Goal: Task Accomplishment & Management: Complete application form

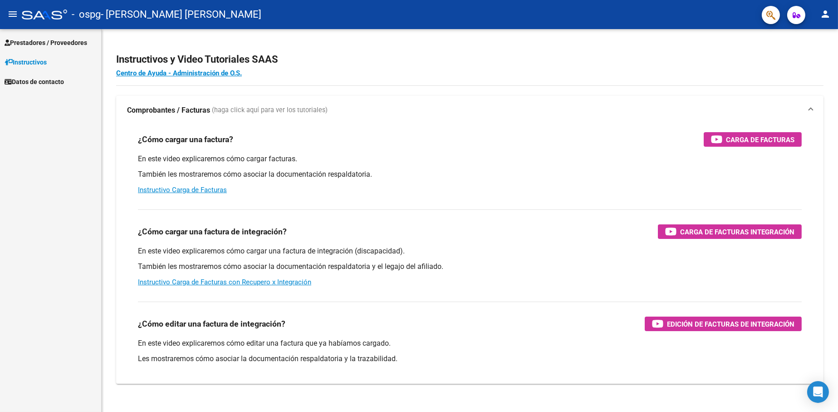
click at [55, 42] on span "Prestadores / Proveedores" at bounding box center [46, 43] width 83 height 10
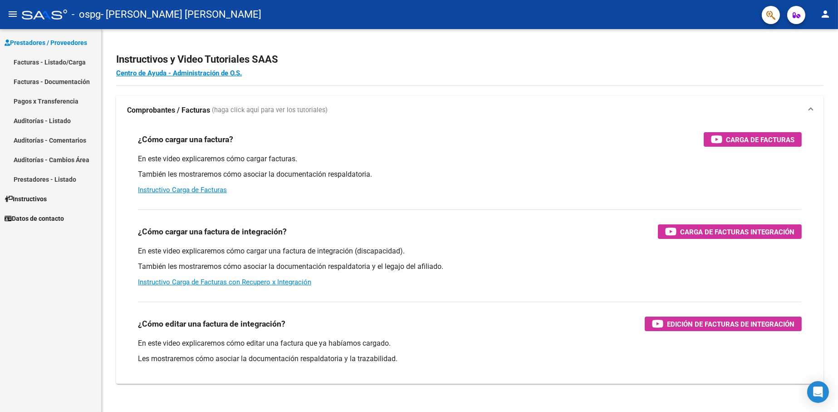
click at [57, 64] on link "Facturas - Listado/Carga" at bounding box center [50, 62] width 101 height 20
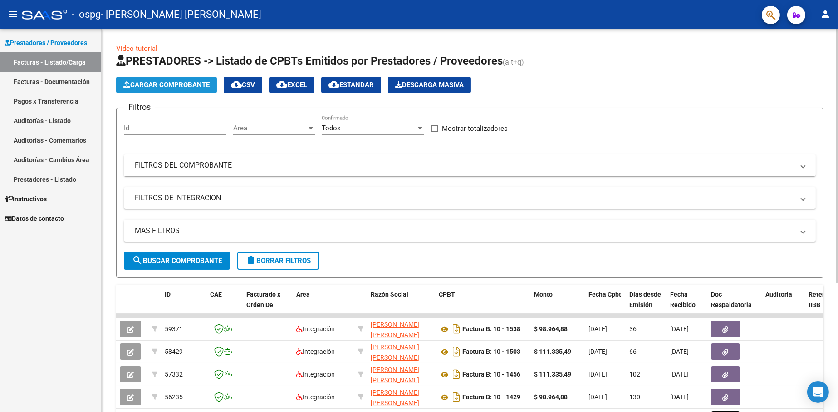
click at [142, 84] on span "Cargar Comprobante" at bounding box center [166, 85] width 86 height 8
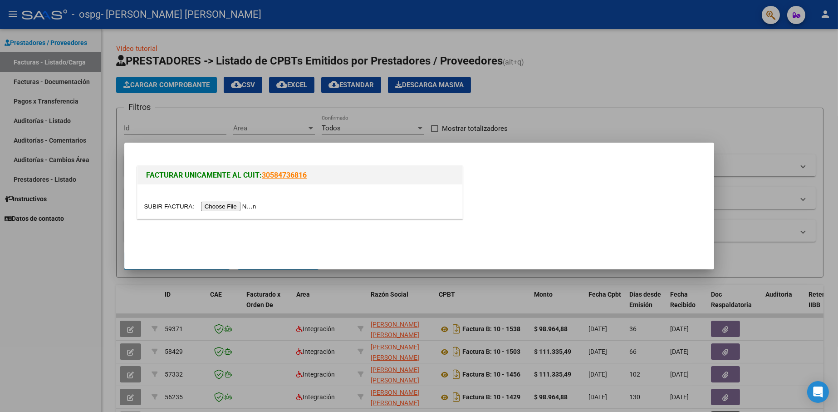
click at [233, 205] on input "file" at bounding box center [201, 206] width 115 height 10
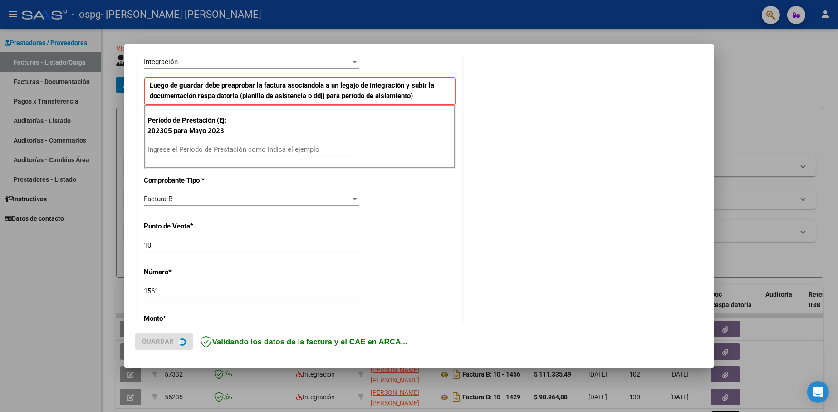
scroll to position [227, 0]
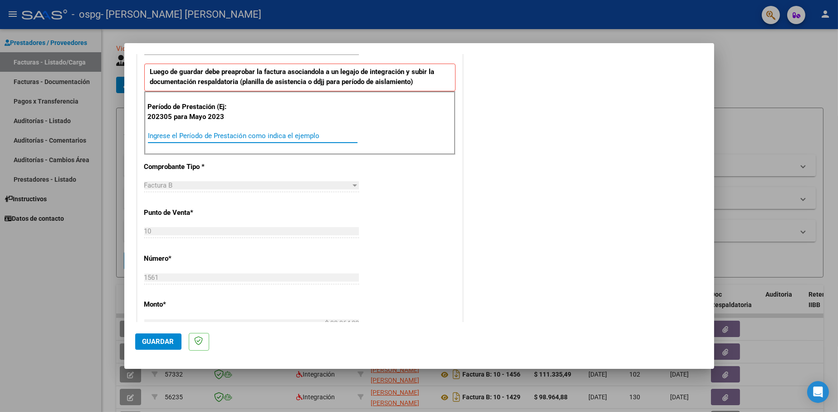
click at [162, 134] on input "Ingrese el Período de Prestación como indica el ejemplo" at bounding box center [253, 136] width 210 height 8
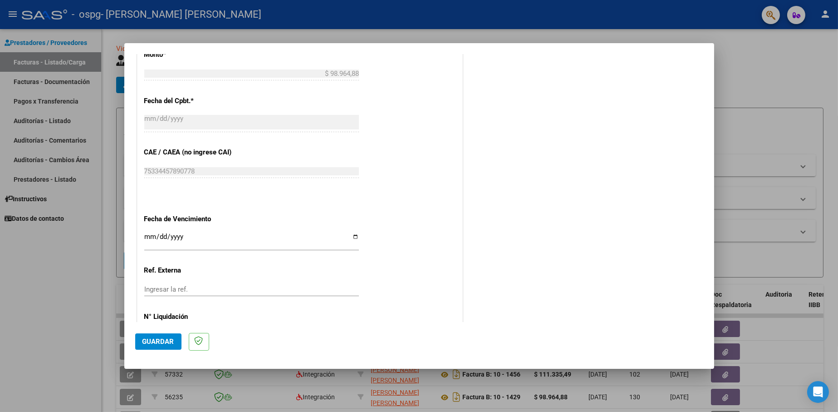
scroll to position [513, 0]
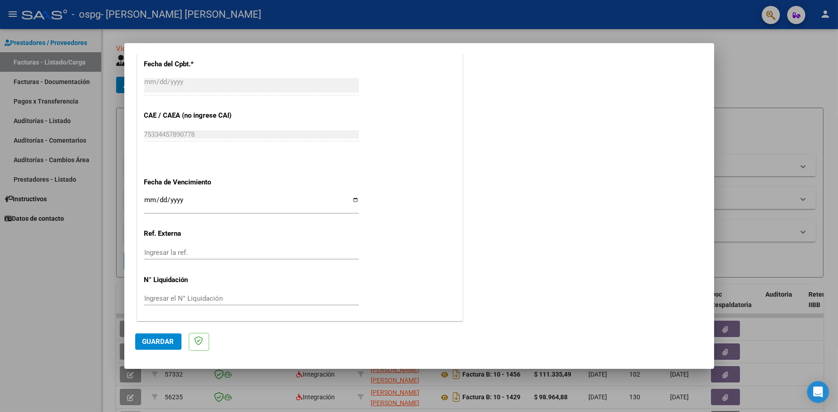
type input "202507"
click at [350, 198] on input "Ingresar la fecha" at bounding box center [251, 203] width 215 height 15
type input "[DATE]"
click at [150, 341] on span "Guardar" at bounding box center [158, 341] width 32 height 8
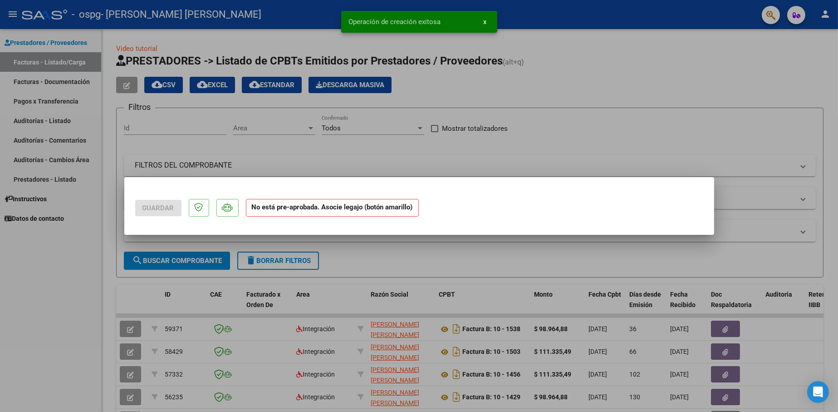
scroll to position [0, 0]
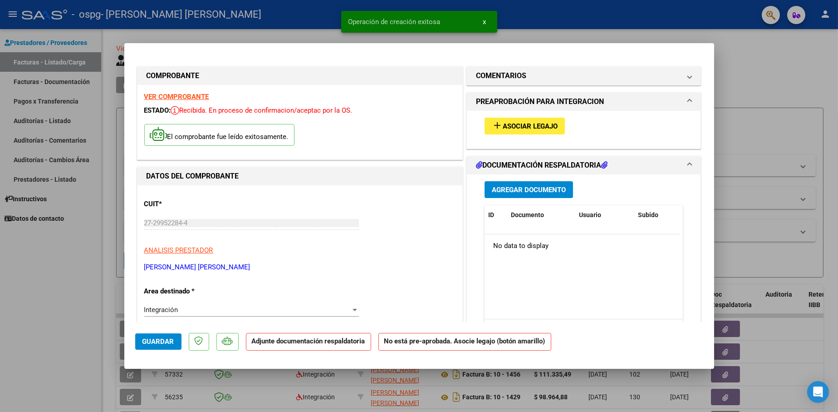
click at [544, 125] on span "Asociar Legajo" at bounding box center [530, 126] width 55 height 8
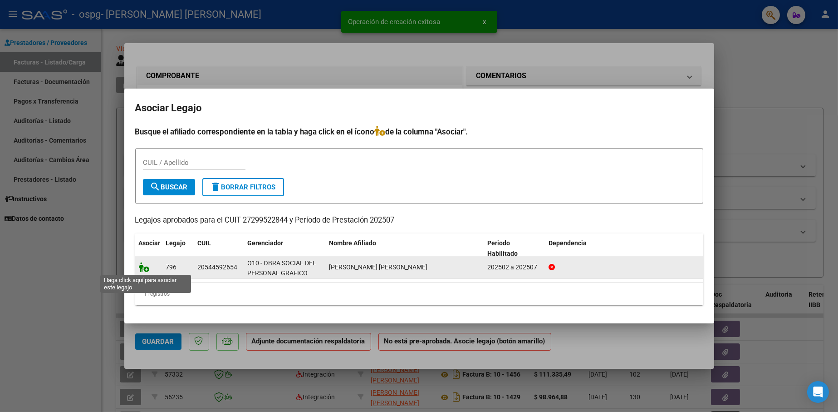
click at [145, 269] on icon at bounding box center [144, 267] width 11 height 10
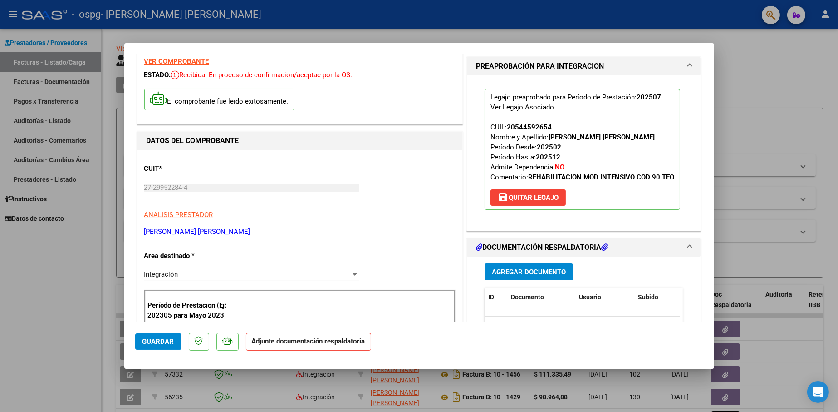
scroll to position [45, 0]
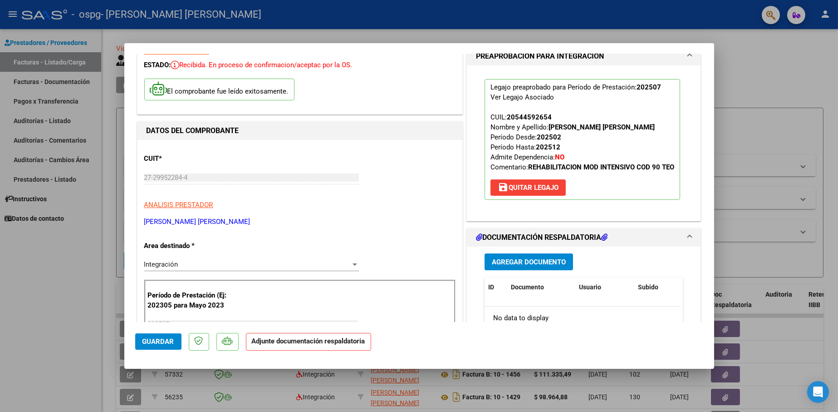
click at [529, 266] on span "Agregar Documento" at bounding box center [529, 262] width 74 height 8
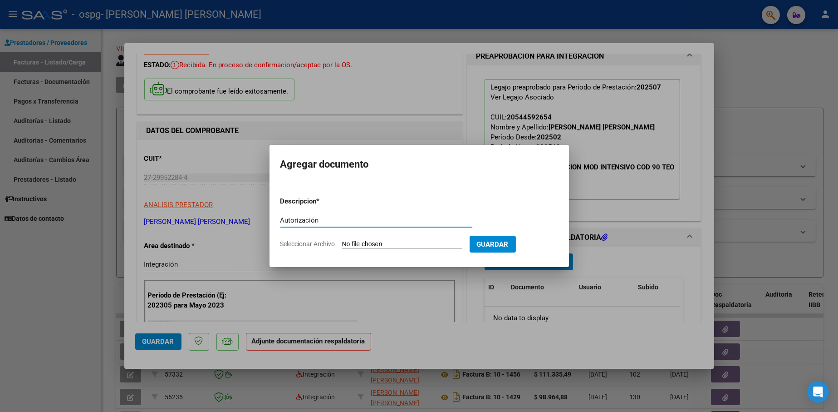
type input "Autorización"
click at [392, 241] on input "Seleccionar Archivo" at bounding box center [402, 244] width 120 height 9
type input "C:\fakepath\Autorizacion [PERSON_NAME] 2025.pdf"
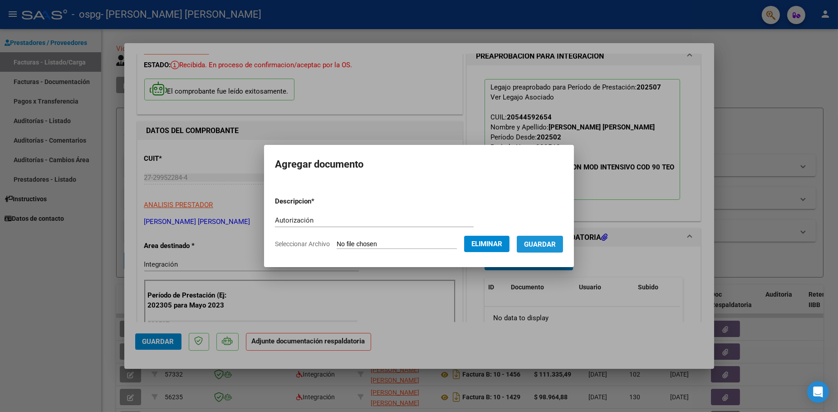
click at [545, 245] on span "Guardar" at bounding box center [540, 244] width 32 height 8
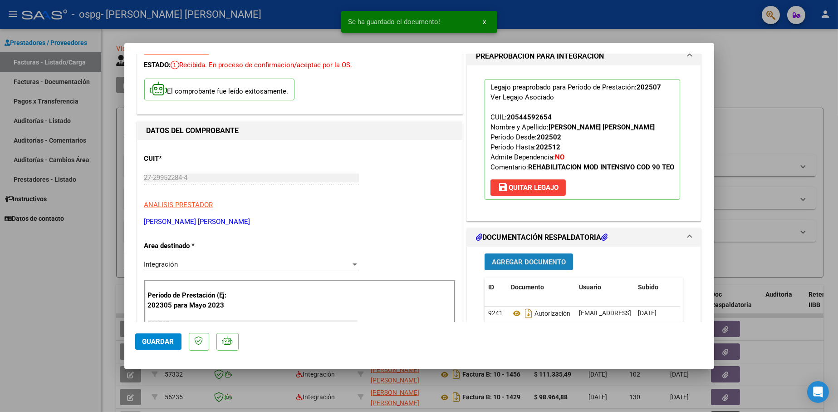
click at [533, 266] on span "Agregar Documento" at bounding box center [529, 262] width 74 height 8
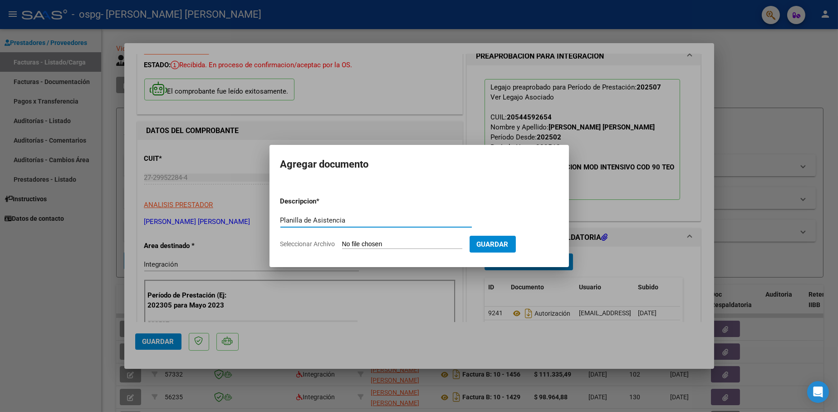
type input "Planilla de Asistencia"
click at [389, 244] on input "Seleccionar Archivo" at bounding box center [402, 244] width 120 height 9
type input "C:\fakepath\PA [PERSON_NAME] TO [PERSON_NAME] 2025.pdf"
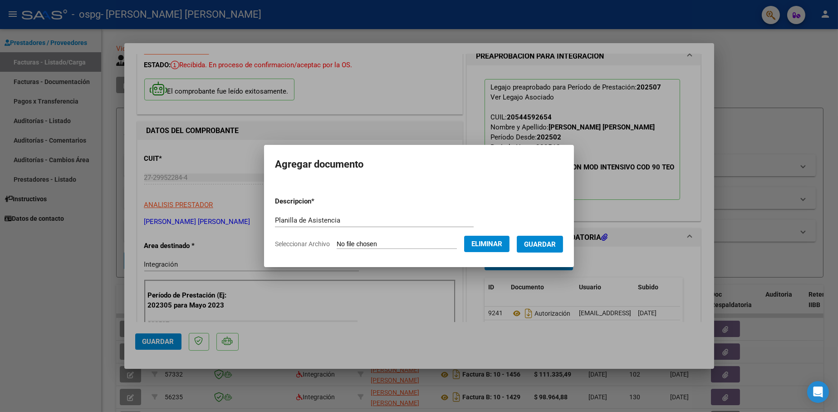
click at [544, 240] on span "Guardar" at bounding box center [540, 244] width 32 height 8
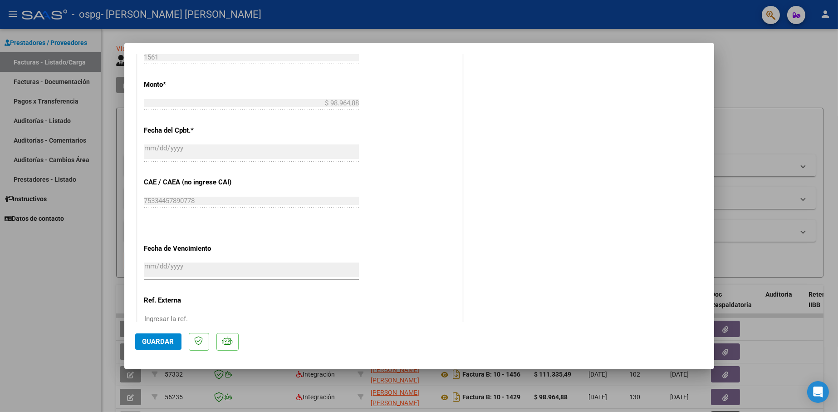
scroll to position [544, 0]
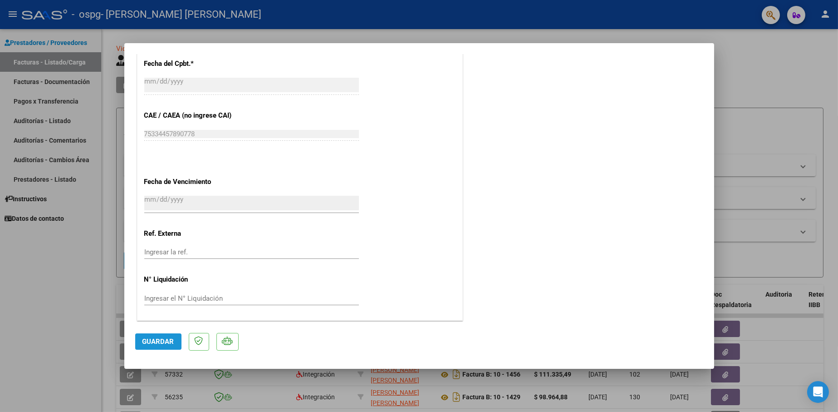
click at [157, 345] on span "Guardar" at bounding box center [158, 341] width 32 height 8
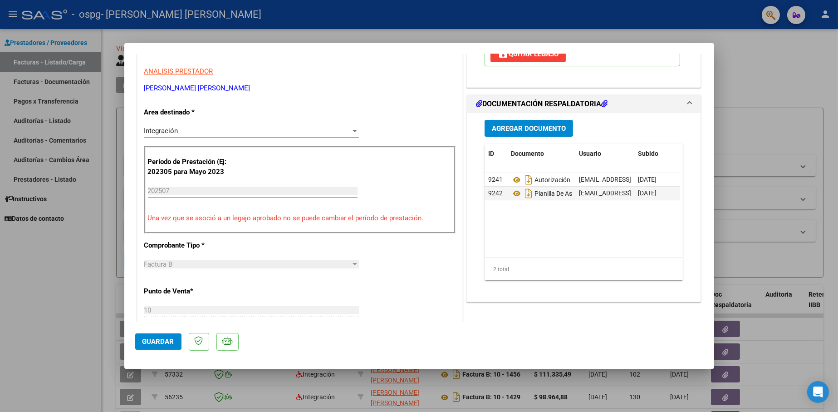
scroll to position [180, 0]
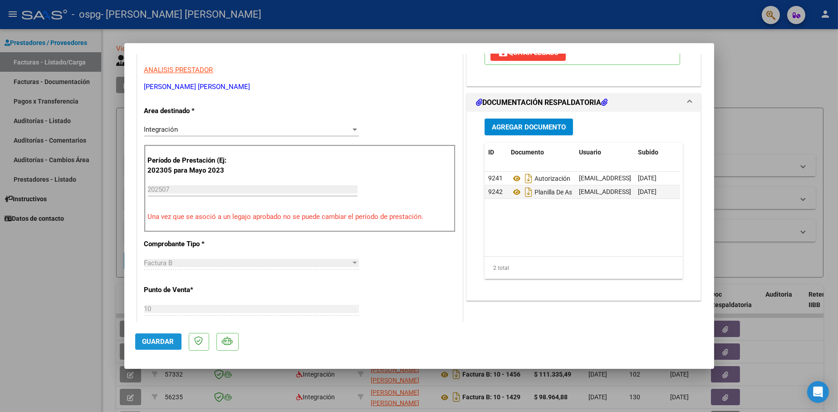
click at [140, 341] on button "Guardar" at bounding box center [158, 341] width 46 height 16
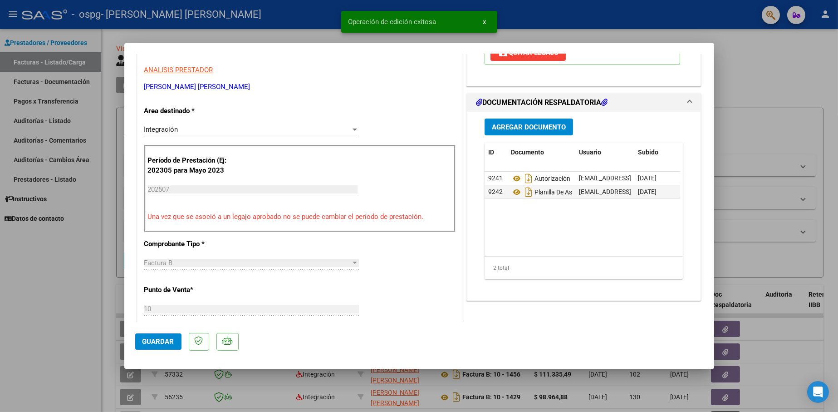
click at [765, 70] on div at bounding box center [419, 206] width 838 height 412
type input "$ 0,00"
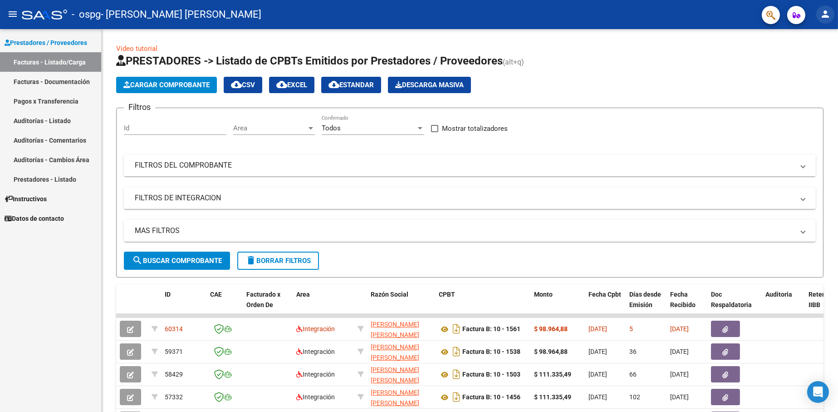
click at [825, 15] on mat-icon "person" at bounding box center [825, 14] width 11 height 11
click at [802, 58] on button "exit_to_app Salir" at bounding box center [806, 60] width 55 height 22
